Goal: Information Seeking & Learning: Check status

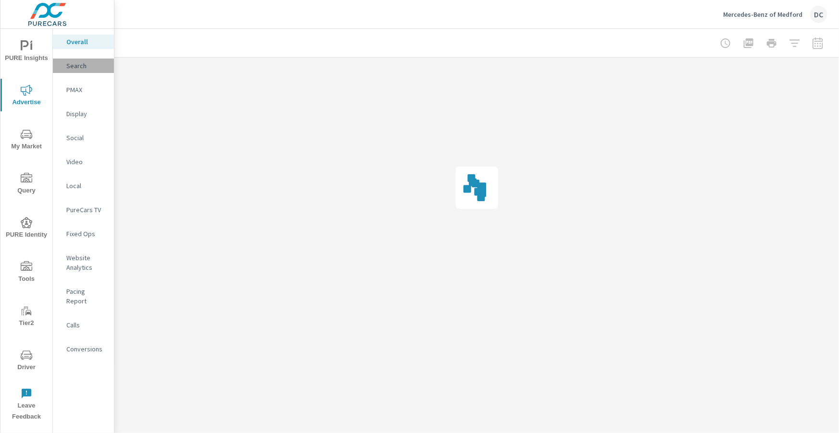
click at [79, 70] on p "Search" at bounding box center [86, 66] width 40 height 10
click at [82, 44] on p "Overall" at bounding box center [86, 42] width 40 height 10
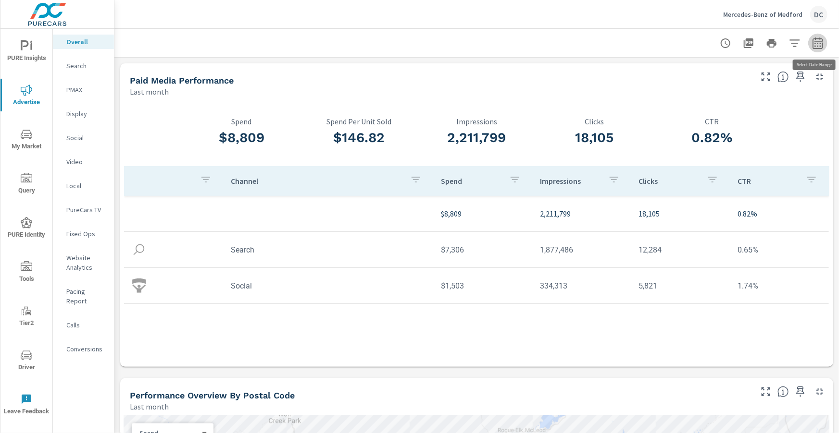
click at [814, 41] on icon "button" at bounding box center [817, 43] width 10 height 12
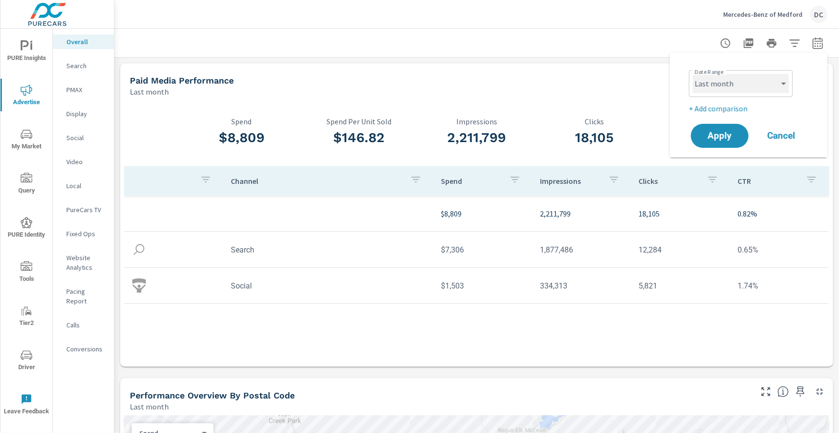
click at [774, 84] on select "Custom [DATE] Last week Last 7 days Last 14 days Last 30 days Last 45 days Last…" at bounding box center [740, 83] width 96 height 19
click at [692, 74] on select "Custom [DATE] Last week Last 7 days Last 14 days Last 30 days Last 45 days Last…" at bounding box center [740, 83] width 96 height 19
select select "Month to date"
click at [741, 107] on p "+ Add comparison" at bounding box center [750, 109] width 123 height 12
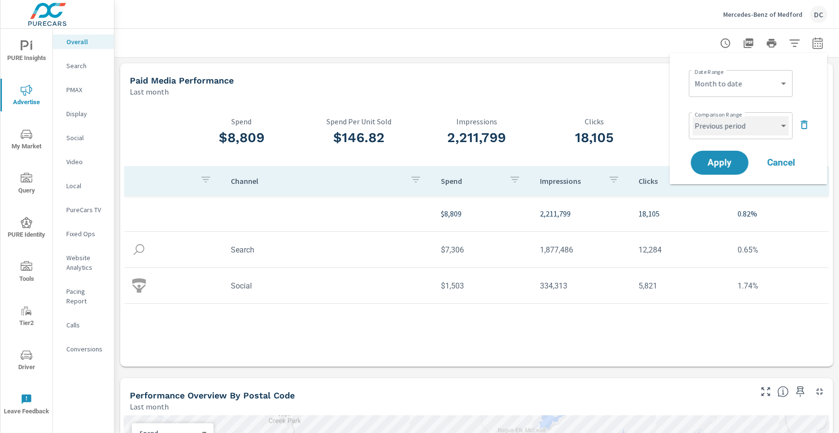
click at [733, 129] on select "Custom Previous period Previous month Previous year" at bounding box center [740, 125] width 96 height 19
click at [692, 116] on select "Custom Previous period Previous month Previous year" at bounding box center [740, 125] width 96 height 19
select select "Previous month"
click at [728, 159] on span "Apply" at bounding box center [719, 163] width 39 height 9
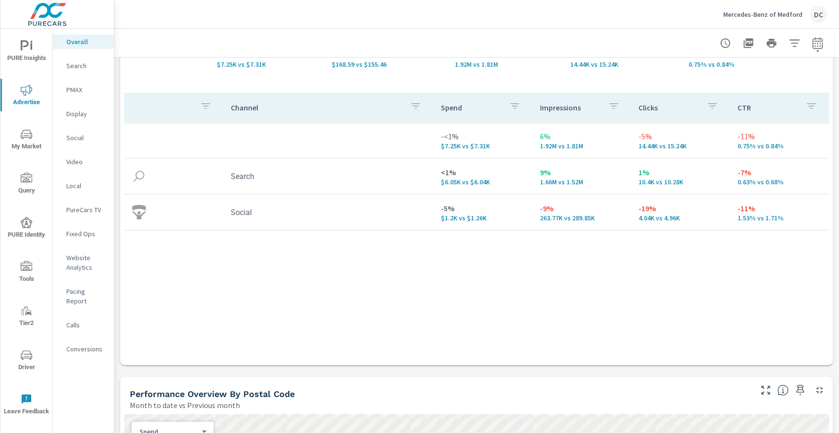
scroll to position [99, 0]
click at [77, 72] on div "Search" at bounding box center [83, 66] width 61 height 14
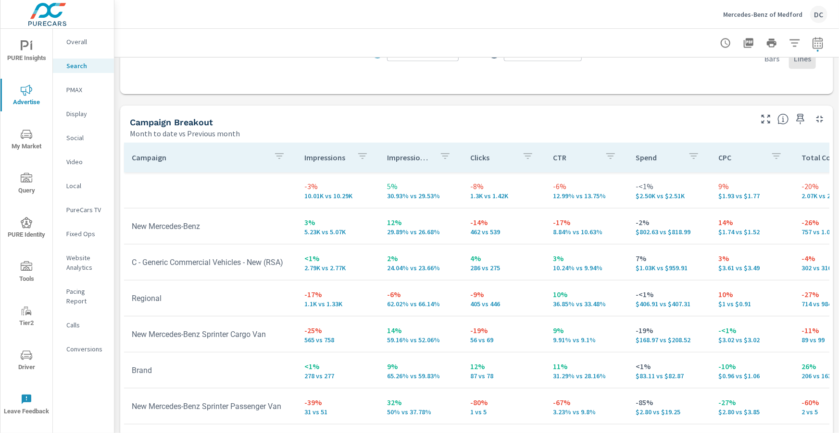
scroll to position [961, 0]
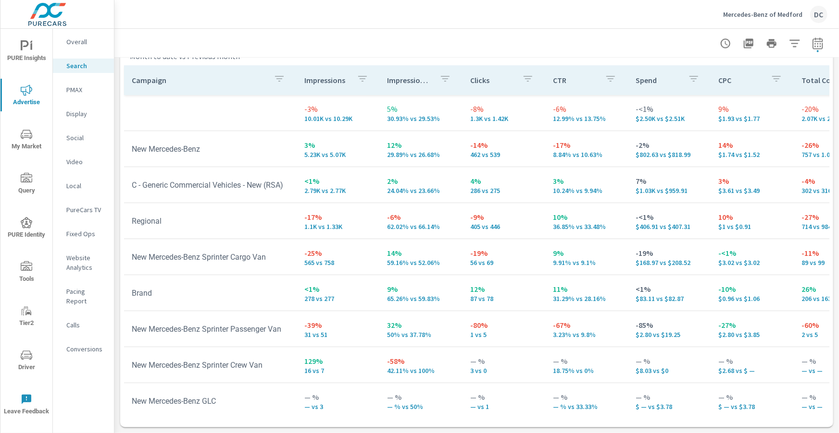
click at [75, 44] on p "Overall" at bounding box center [86, 42] width 40 height 10
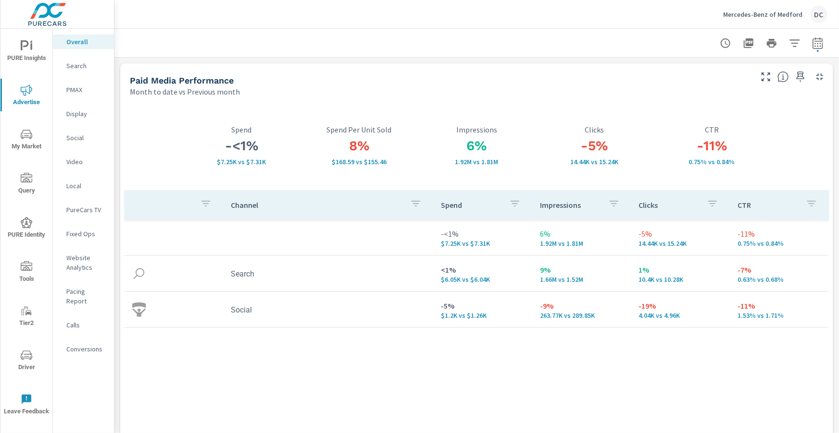
click at [75, 93] on p "PMAX" at bounding box center [86, 90] width 40 height 10
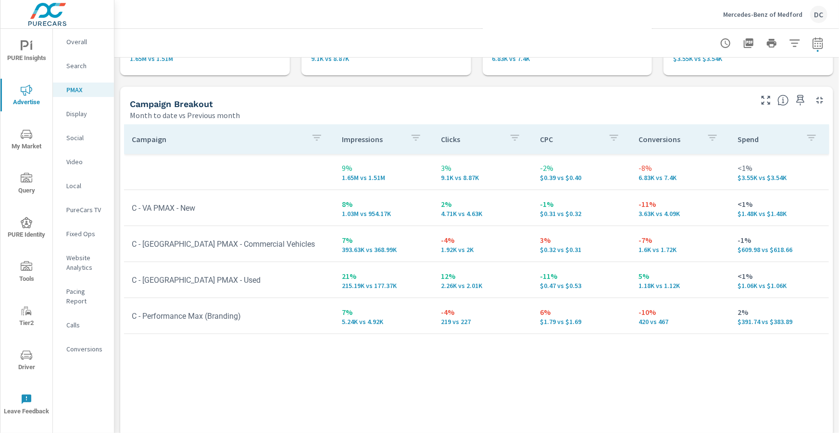
scroll to position [138, 0]
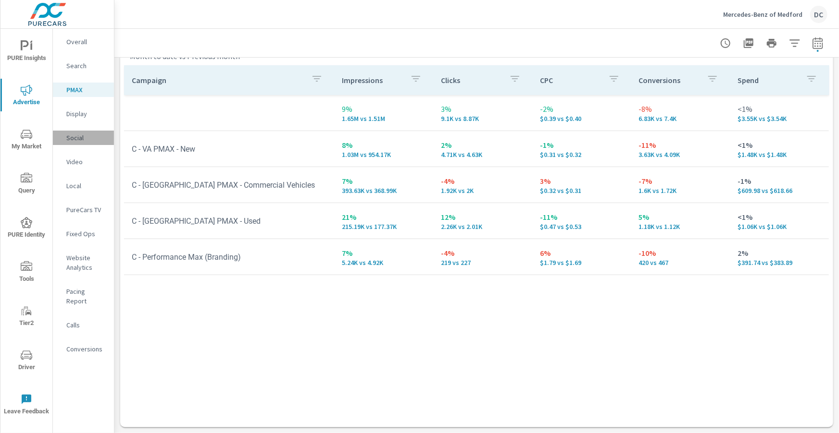
click at [83, 141] on p "Social" at bounding box center [86, 138] width 40 height 10
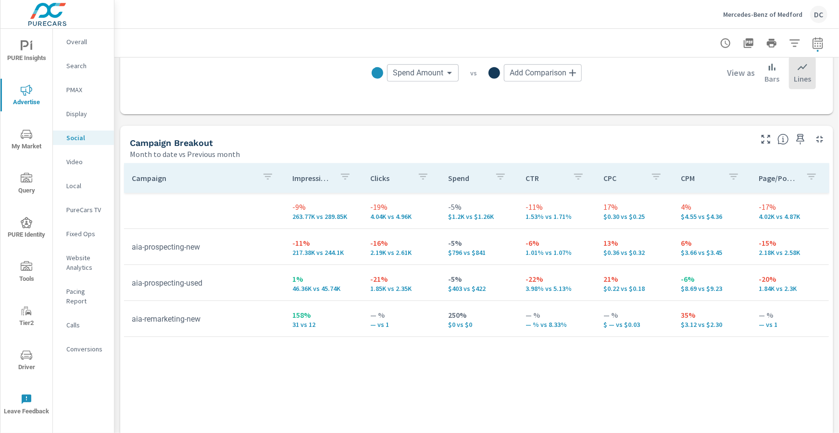
scroll to position [447, 0]
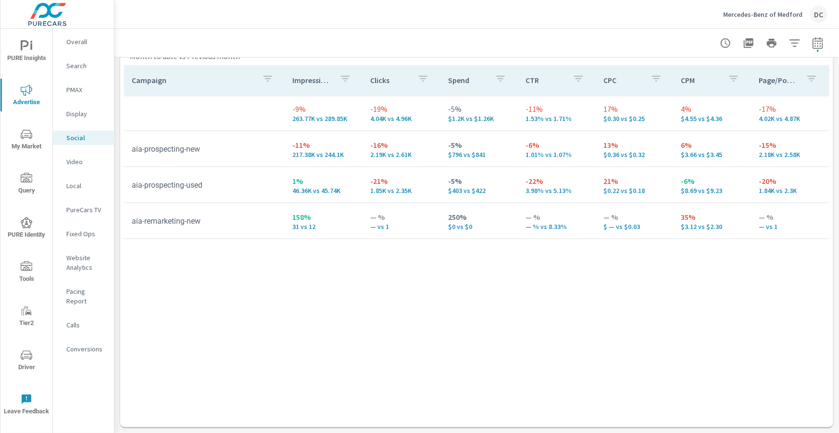
click at [85, 41] on p "Overall" at bounding box center [86, 42] width 40 height 10
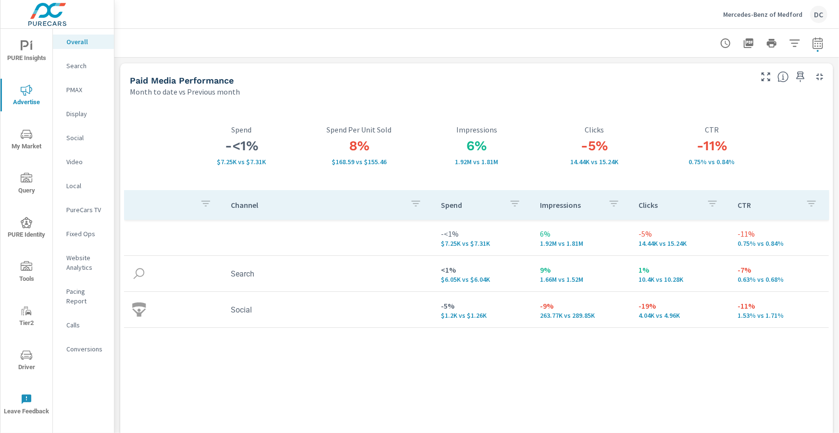
click at [78, 137] on p "Social" at bounding box center [86, 138] width 40 height 10
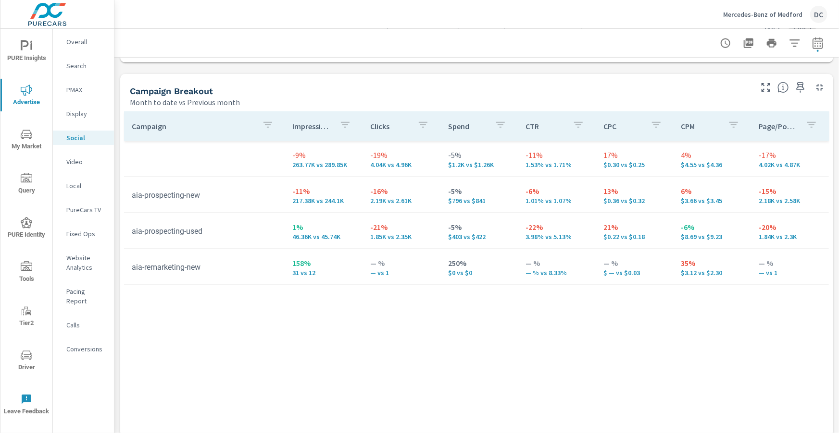
scroll to position [418, 0]
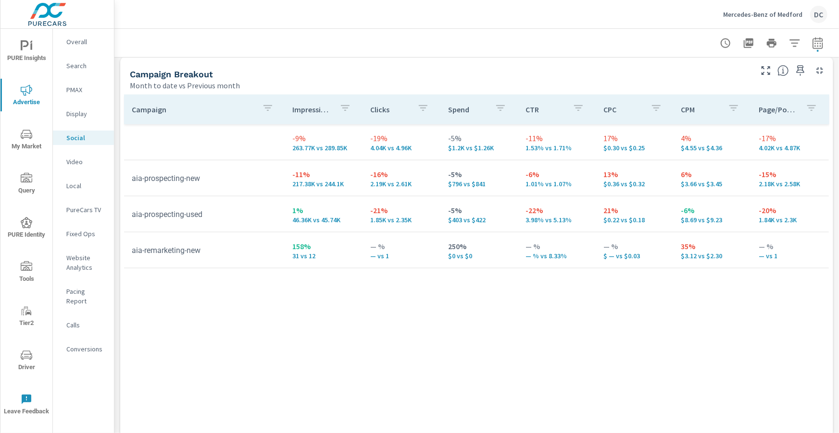
click at [72, 69] on p "Search" at bounding box center [86, 66] width 40 height 10
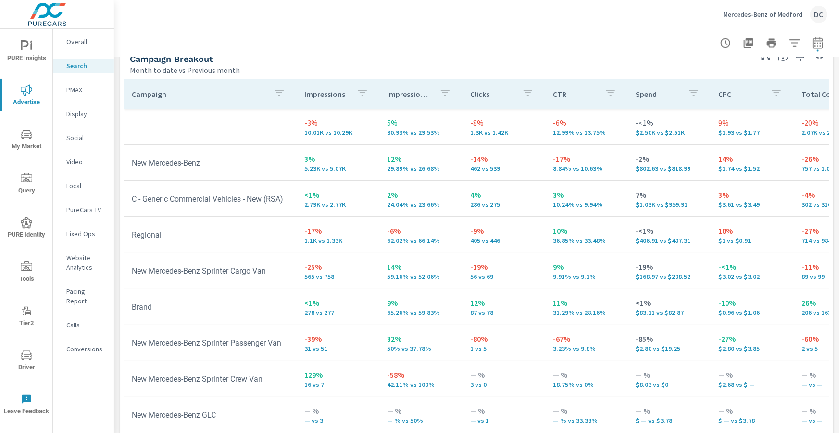
scroll to position [961, 0]
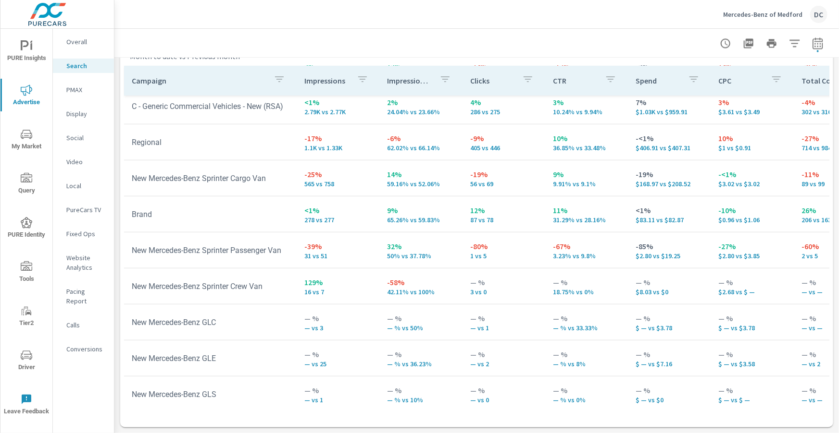
scroll to position [80, 0]
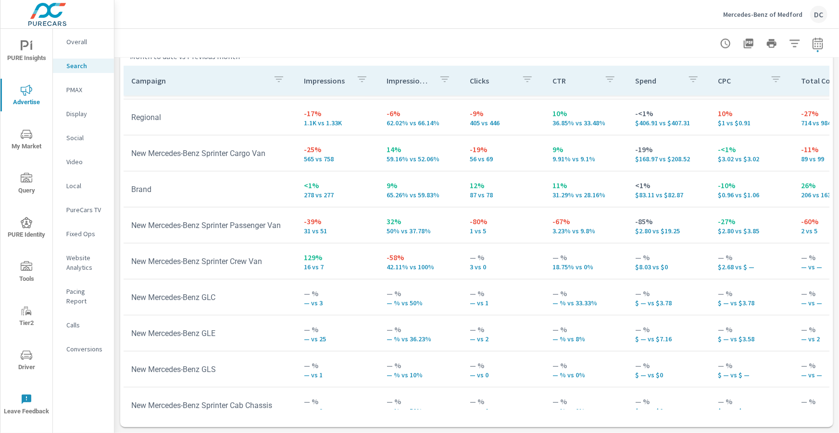
scroll to position [118, 0]
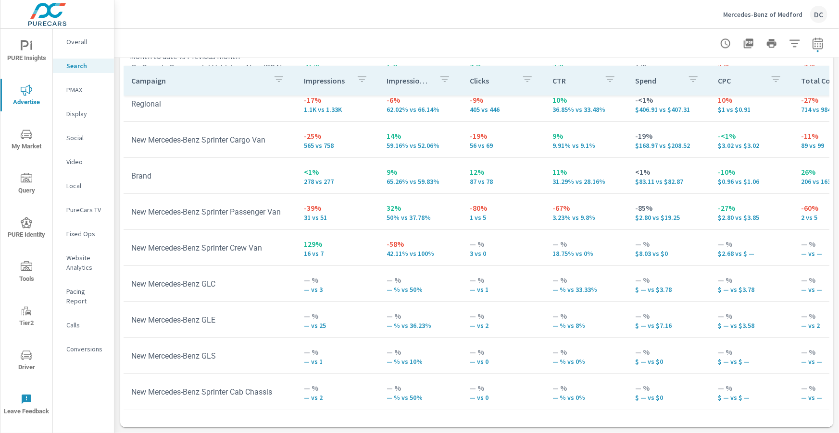
click at [75, 89] on p "PMAX" at bounding box center [86, 90] width 40 height 10
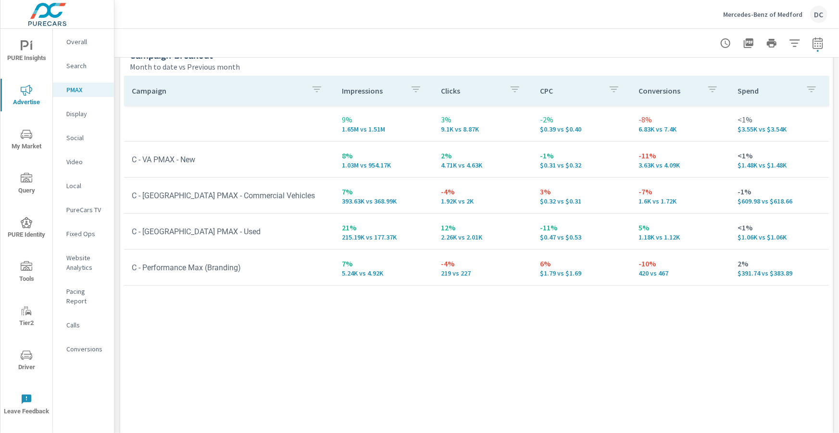
scroll to position [138, 0]
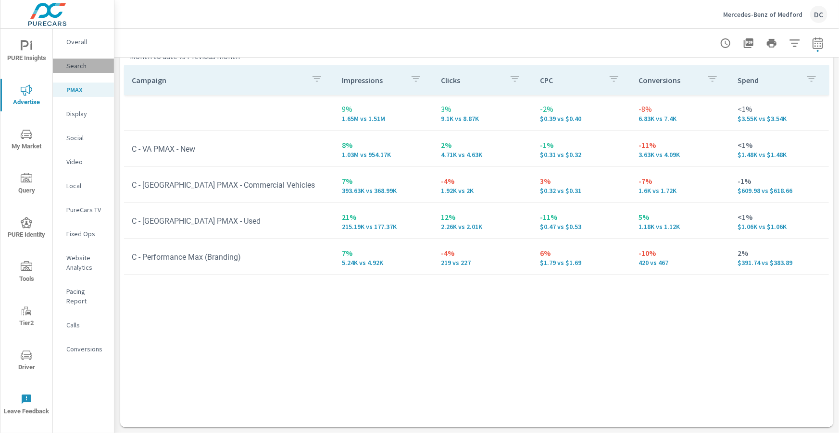
click at [77, 68] on p "Search" at bounding box center [86, 66] width 40 height 10
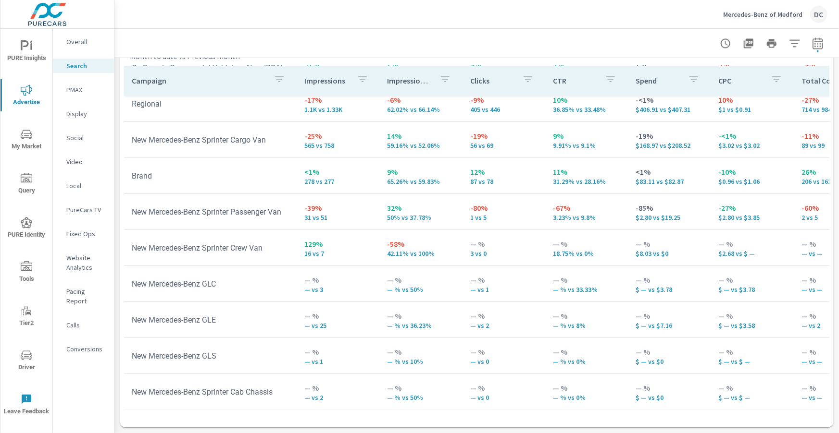
scroll to position [112, 0]
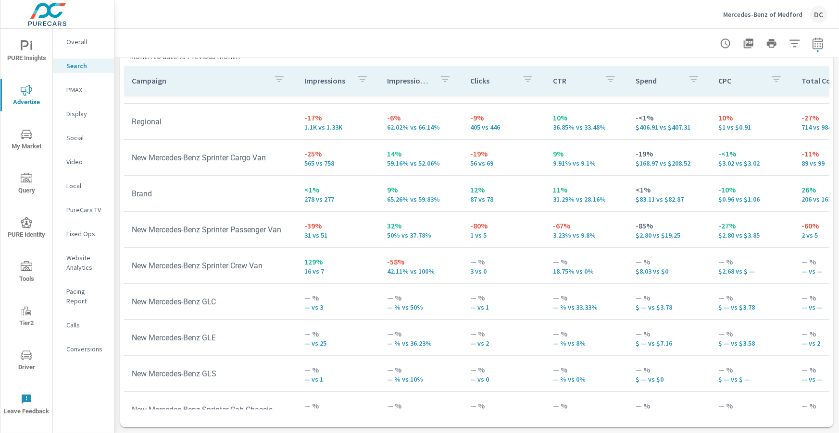
scroll to position [118, 0]
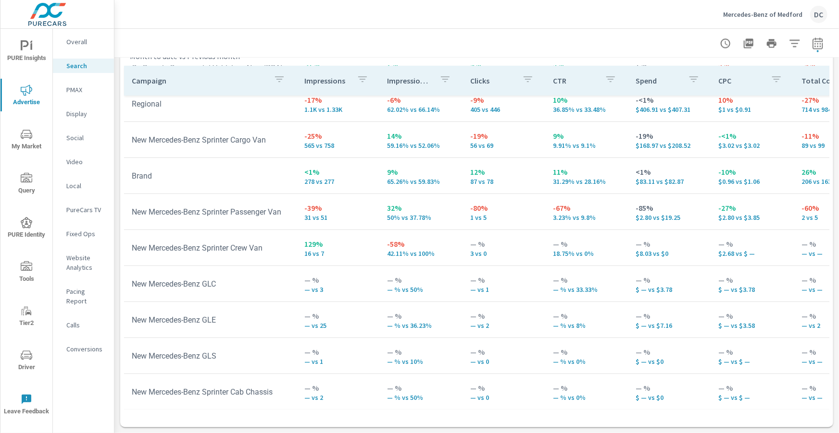
click at [85, 89] on p "PMAX" at bounding box center [86, 90] width 40 height 10
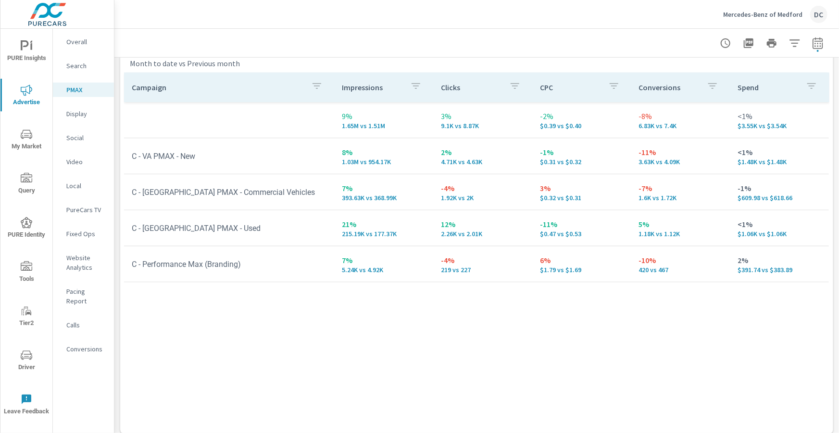
scroll to position [138, 0]
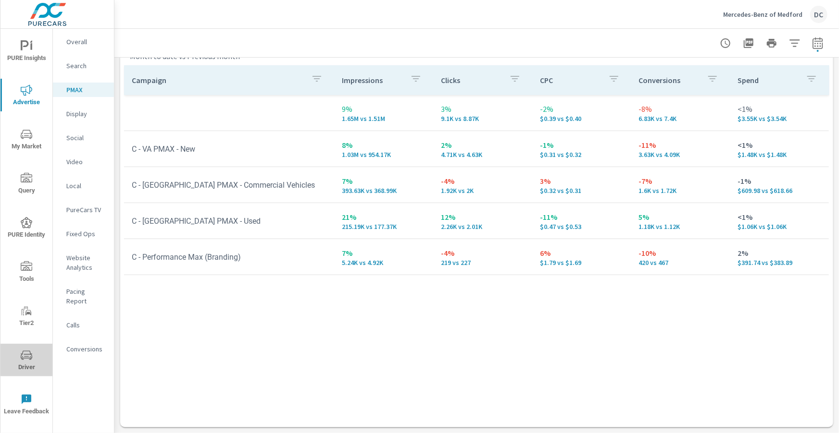
click at [28, 359] on icon "nav menu" at bounding box center [27, 356] width 12 height 12
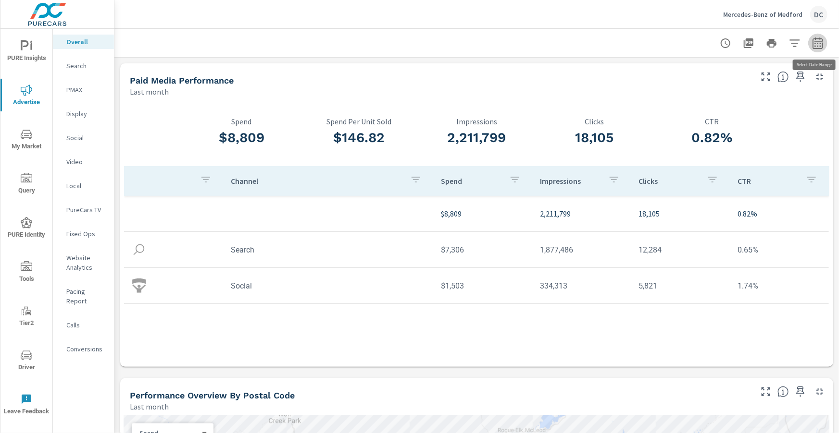
click at [818, 39] on icon "button" at bounding box center [818, 43] width 12 height 12
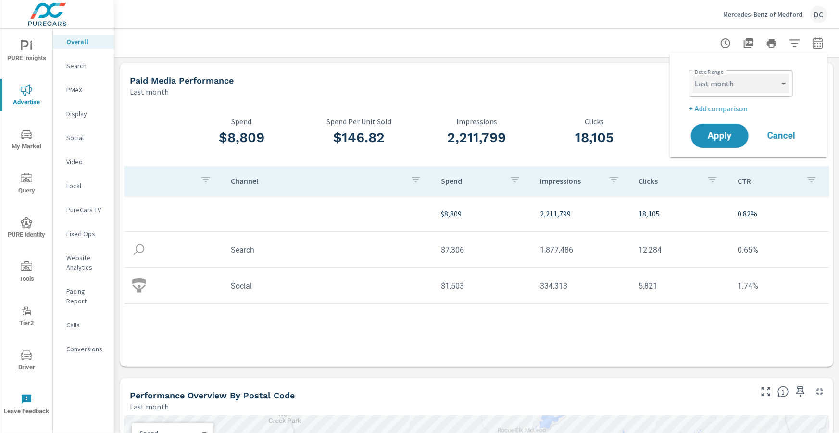
click at [756, 86] on select "Custom [DATE] Last week Last 7 days Last 14 days Last 30 days Last 45 days Last…" at bounding box center [740, 83] width 96 height 19
click at [692, 74] on select "Custom [DATE] Last week Last 7 days Last 14 days Last 30 days Last 45 days Last…" at bounding box center [740, 83] width 96 height 19
select select "Month to date"
click at [732, 109] on p "+ Add comparison" at bounding box center [750, 109] width 123 height 12
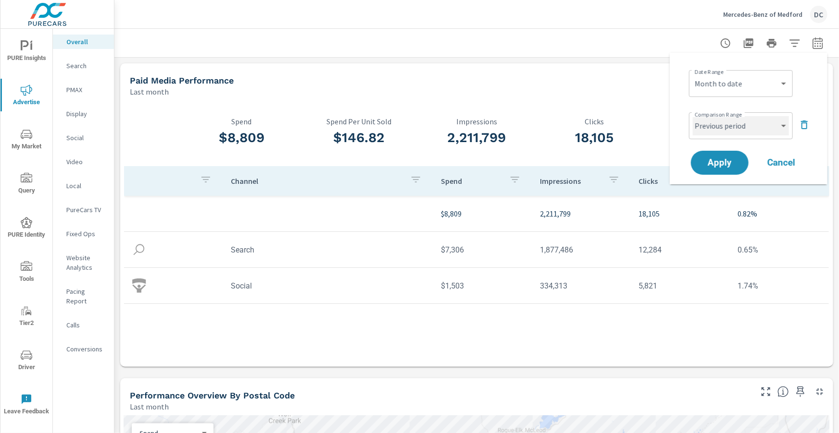
click at [738, 130] on select "Custom Previous period Previous month Previous year" at bounding box center [740, 125] width 96 height 19
click at [692, 116] on select "Custom Previous period Previous month Previous year" at bounding box center [740, 125] width 96 height 19
select select "Previous month"
click at [733, 162] on span "Apply" at bounding box center [719, 163] width 39 height 9
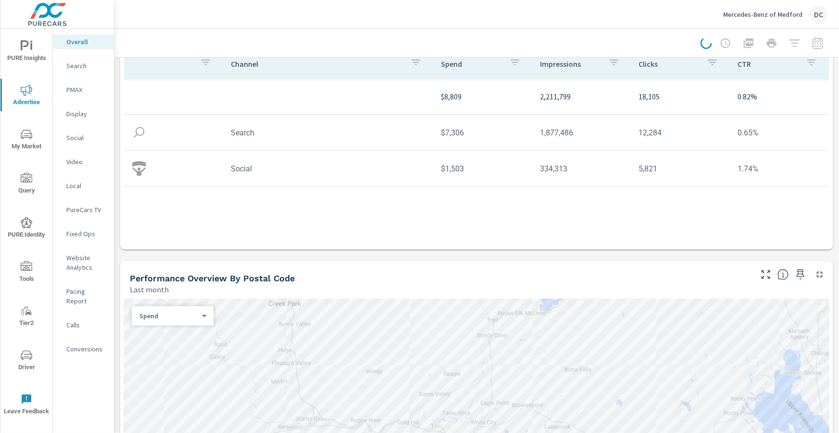
scroll to position [143, 0]
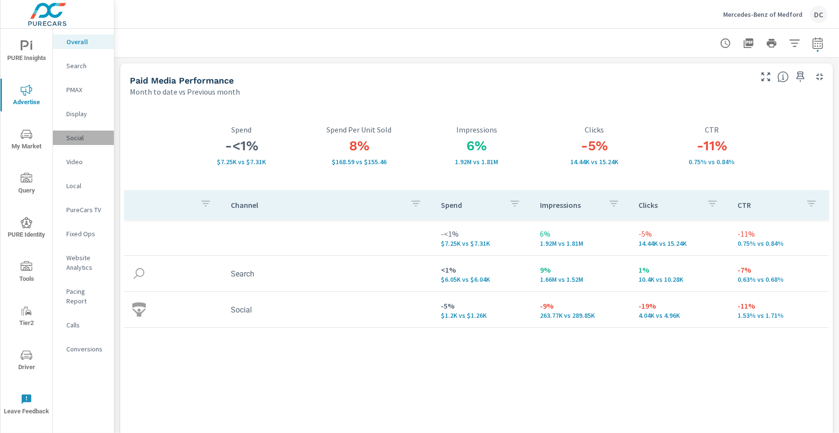
click at [75, 134] on p "Social" at bounding box center [86, 138] width 40 height 10
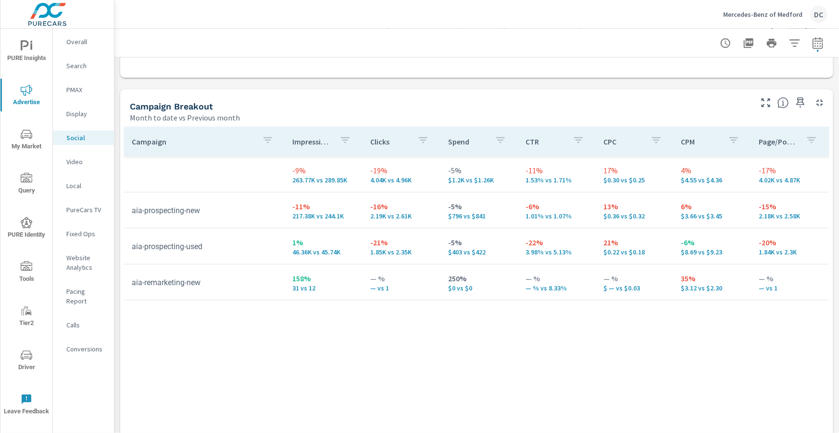
scroll to position [387, 0]
click at [28, 43] on icon "nav menu" at bounding box center [25, 45] width 8 height 10
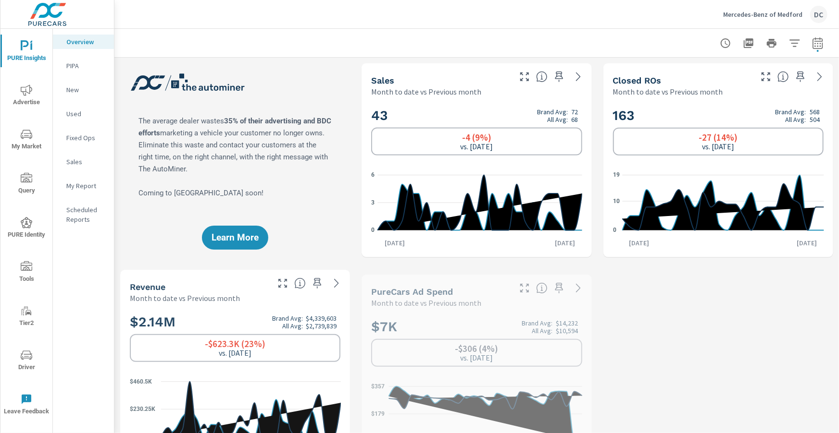
click at [79, 167] on div "Sales" at bounding box center [83, 162] width 61 height 14
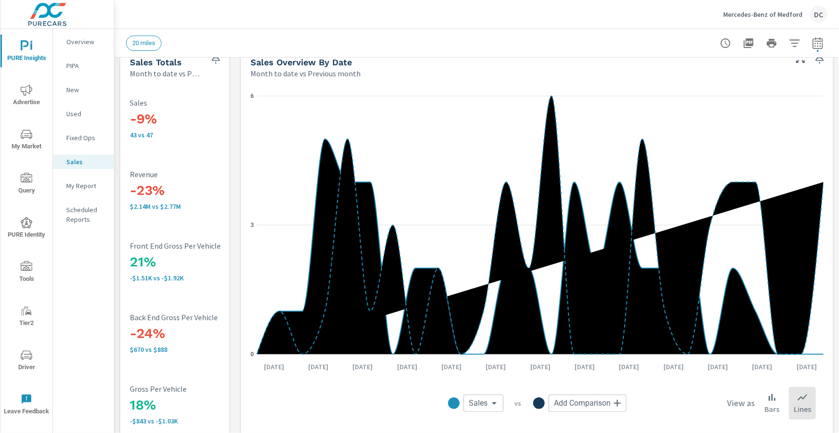
scroll to position [14, 0]
